Goal: Find specific page/section: Find specific page/section

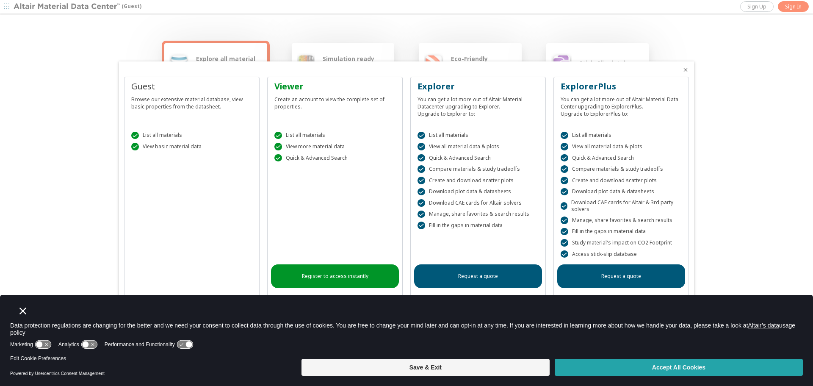
click at [606, 365] on button "Accept All Cookies" at bounding box center [679, 367] width 248 height 17
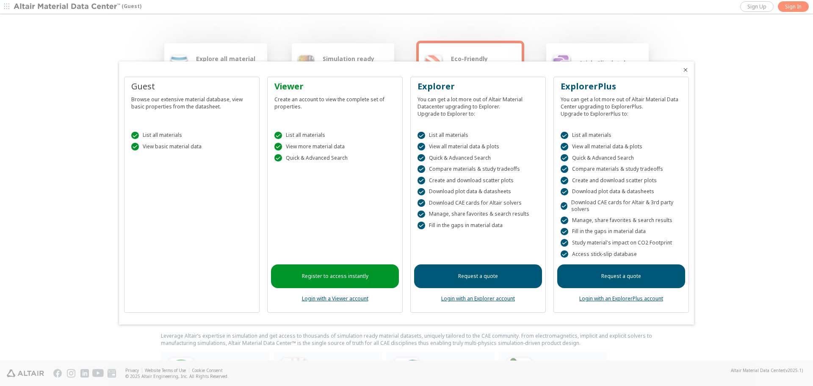
click at [683, 70] on icon "Close" at bounding box center [685, 69] width 7 height 7
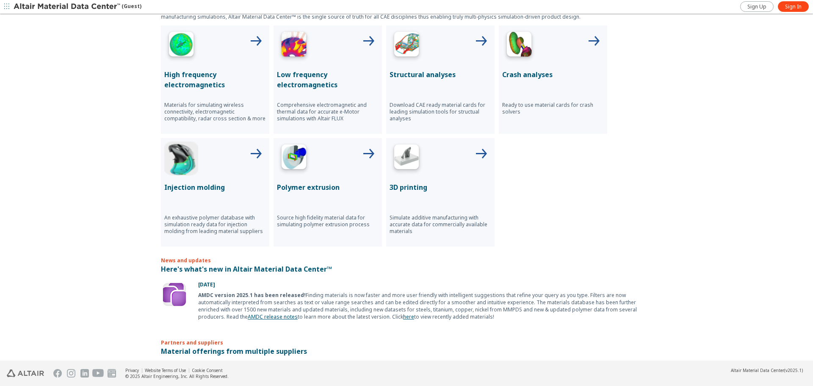
scroll to position [284, 0]
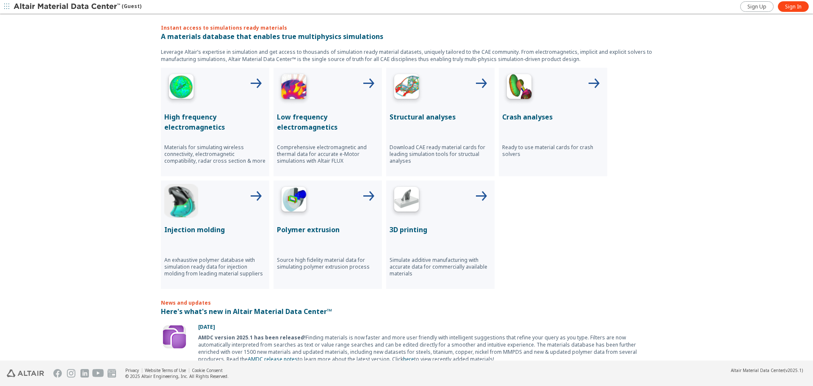
click at [423, 115] on p "Structural analyses" at bounding box center [440, 117] width 102 height 10
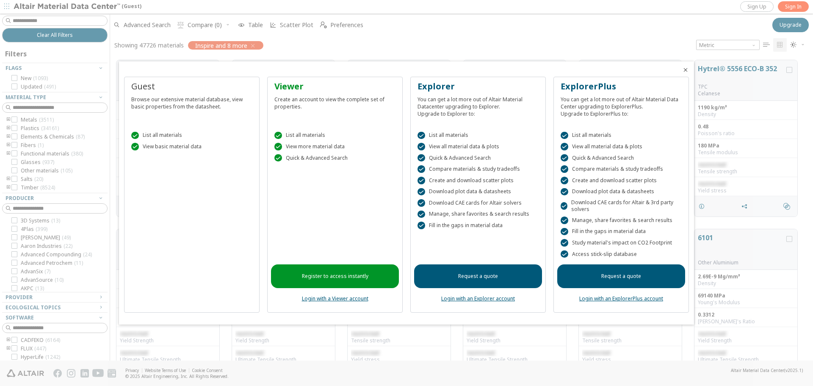
scroll to position [300, 696]
click at [685, 69] on icon "Close" at bounding box center [685, 69] width 7 height 7
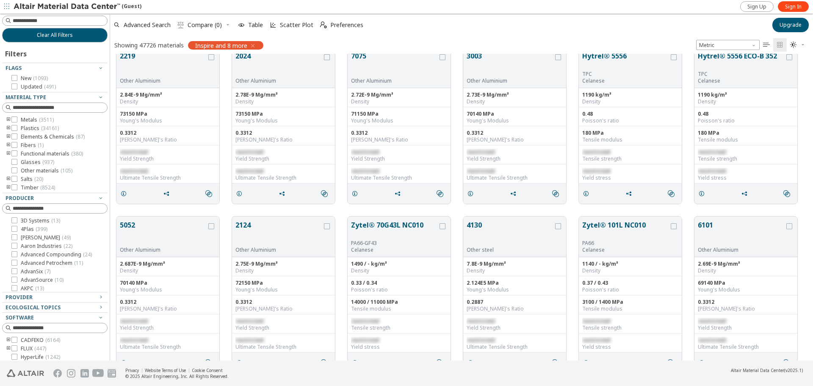
scroll to position [0, 0]
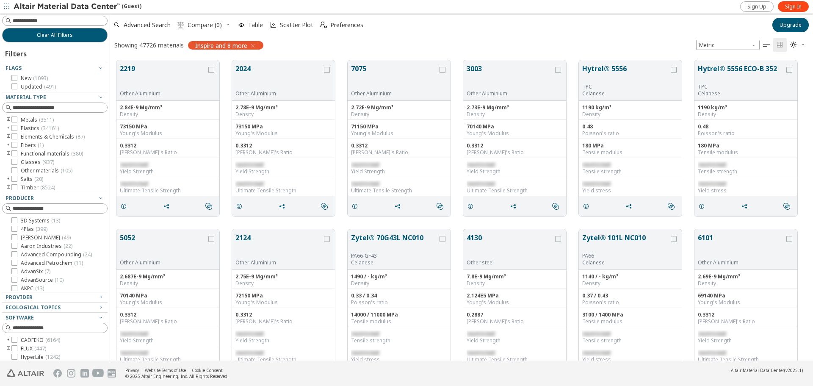
click at [8, 127] on icon "toogle group" at bounding box center [9, 128] width 6 height 7
click at [19, 137] on icon "toogle group" at bounding box center [21, 136] width 6 height 7
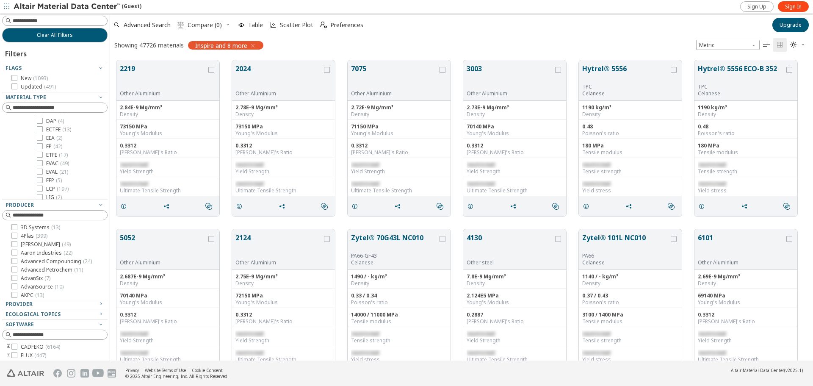
scroll to position [169, 0]
click at [42, 180] on icon at bounding box center [40, 179] width 6 height 6
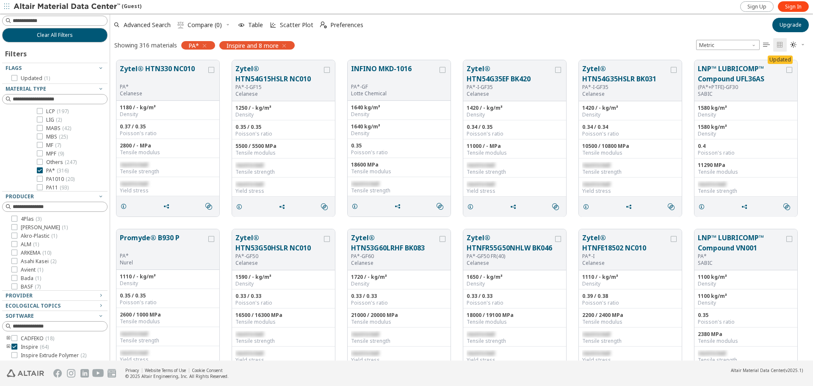
click at [284, 44] on icon "button" at bounding box center [284, 45] width 7 height 7
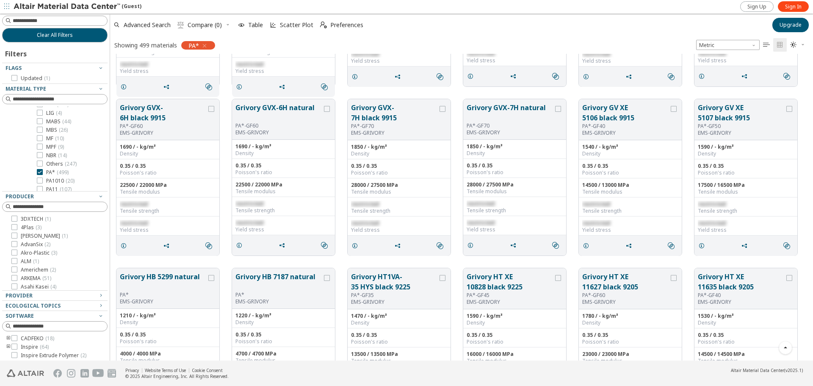
scroll to position [10411, 0]
